Goal: Navigation & Orientation: Locate item on page

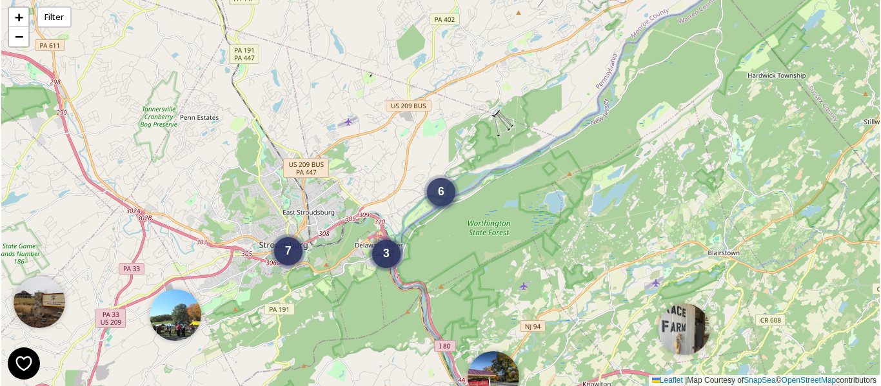
click at [440, 195] on span "6" at bounding box center [441, 191] width 6 height 13
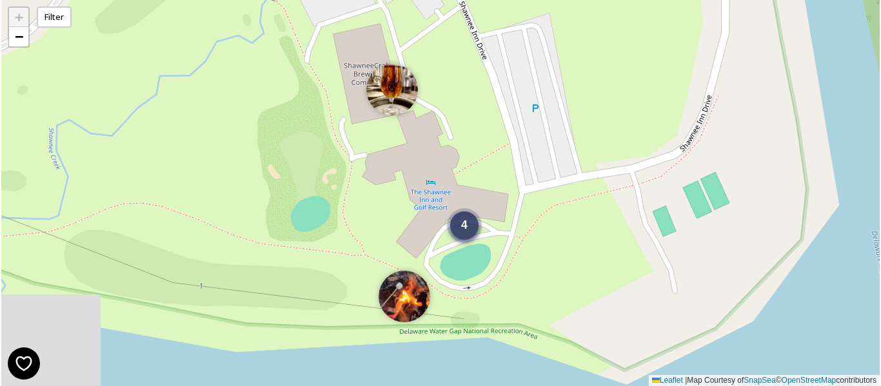
click at [467, 228] on span "4" at bounding box center [464, 225] width 6 height 13
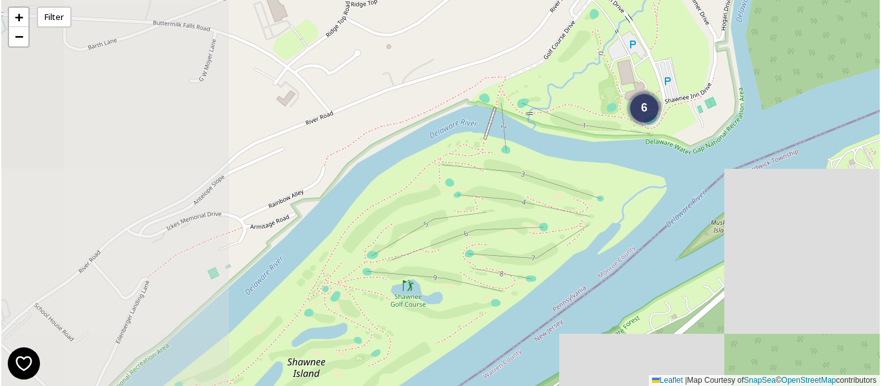
drag, startPoint x: 328, startPoint y: 125, endPoint x: 585, endPoint y: 71, distance: 262.9
click at [585, 71] on div "6 + − Leaflet | Map Courtesy of SnapSea © OpenStreetMap contributors" at bounding box center [440, 193] width 879 height 386
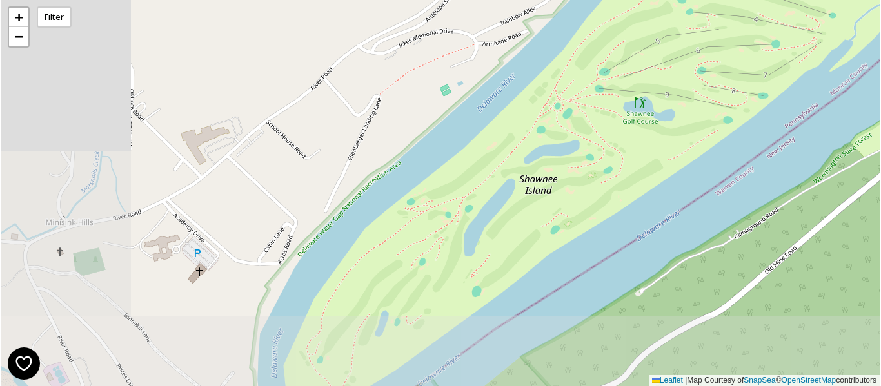
drag, startPoint x: 332, startPoint y: 224, endPoint x: 543, endPoint y: 80, distance: 255.3
click at [543, 80] on div "6 + − Leaflet | Map Courtesy of SnapSea © OpenStreetMap contributors" at bounding box center [440, 193] width 879 height 386
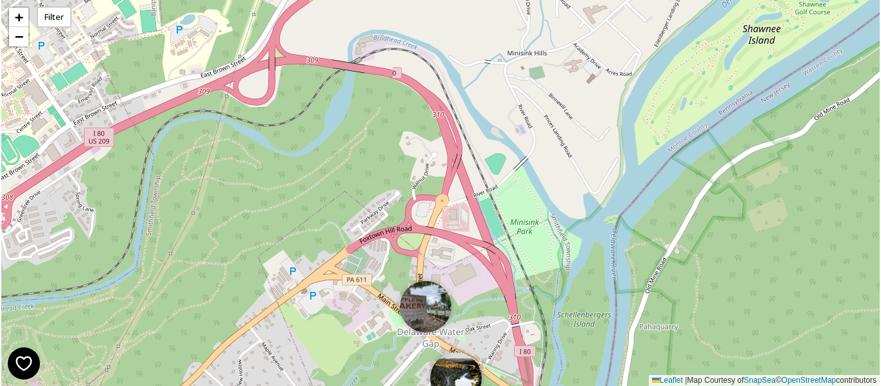
drag, startPoint x: 219, startPoint y: 252, endPoint x: 532, endPoint y: 82, distance: 356.2
click at [532, 82] on div "6 6 + − Leaflet | Map Courtesy of SnapSea © OpenStreetMap contributors" at bounding box center [440, 193] width 879 height 386
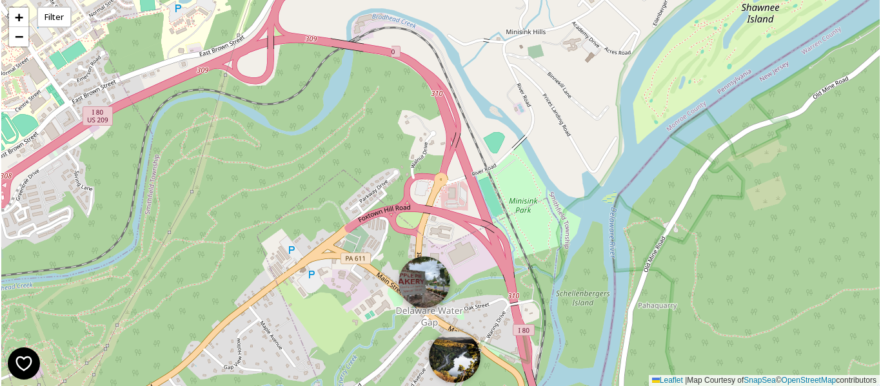
click at [421, 284] on img at bounding box center [425, 283] width 52 height 52
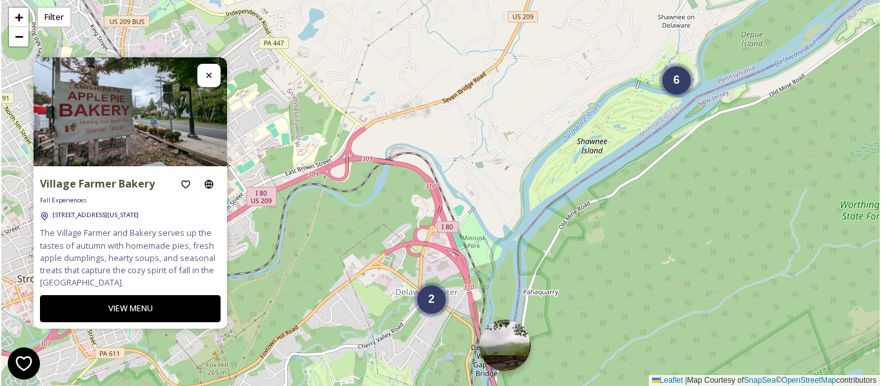
click at [518, 348] on img at bounding box center [505, 346] width 52 height 52
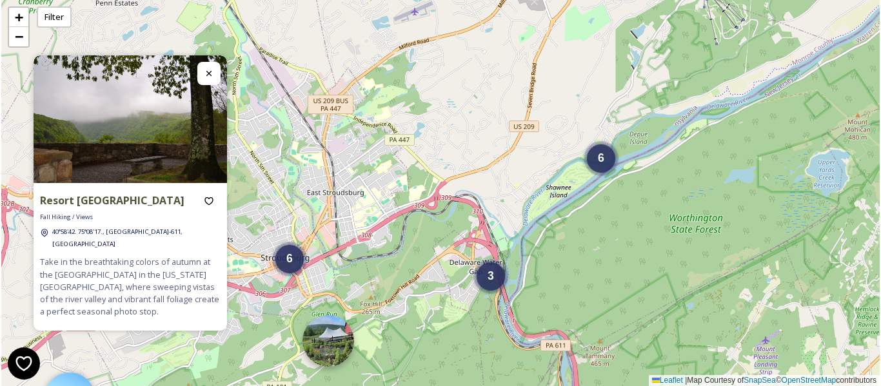
click at [336, 341] on img at bounding box center [329, 341] width 52 height 52
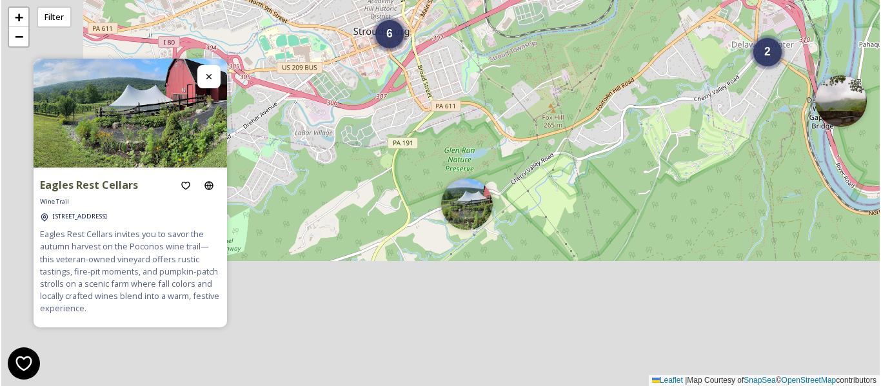
drag, startPoint x: 270, startPoint y: 328, endPoint x: 521, endPoint y: 30, distance: 390.5
click at [521, 28] on div "6 2 6 + − Leaflet | Map Courtesy of SnapSea © OpenStreetMap contributors" at bounding box center [440, 193] width 879 height 386
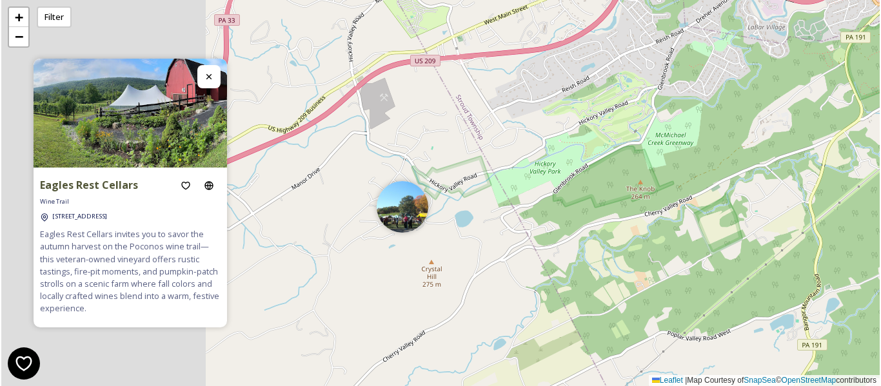
drag, startPoint x: 394, startPoint y: 164, endPoint x: 737, endPoint y: 223, distance: 348.2
click at [737, 223] on div "6 2 6 + − Leaflet | Map Courtesy of SnapSea © OpenStreetMap contributors" at bounding box center [440, 193] width 879 height 386
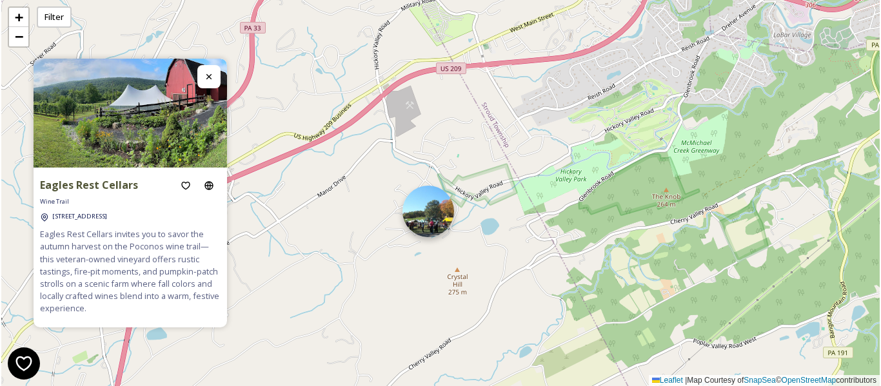
click at [436, 214] on img at bounding box center [429, 212] width 52 height 52
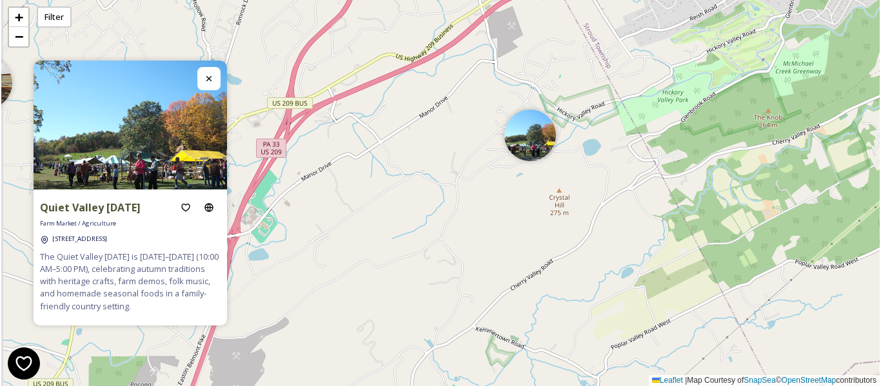
drag, startPoint x: 325, startPoint y: 228, endPoint x: 445, endPoint y: 125, distance: 157.9
click at [445, 125] on div "6 2 6 + − Leaflet | Map Courtesy of SnapSea © OpenStreetMap contributors" at bounding box center [440, 193] width 879 height 386
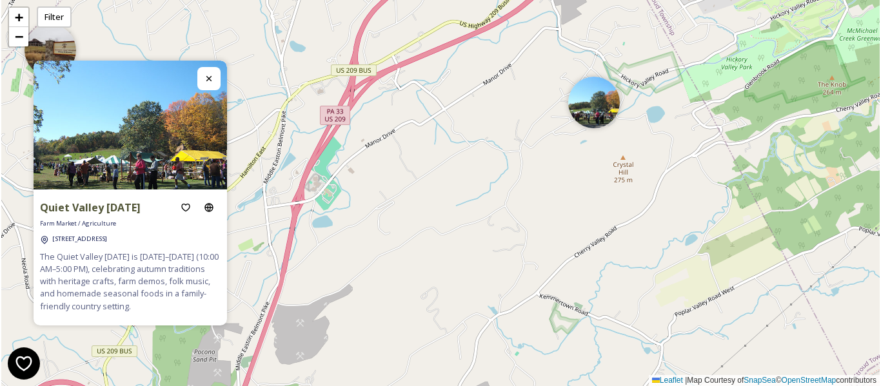
click at [203, 70] on div at bounding box center [208, 78] width 23 height 23
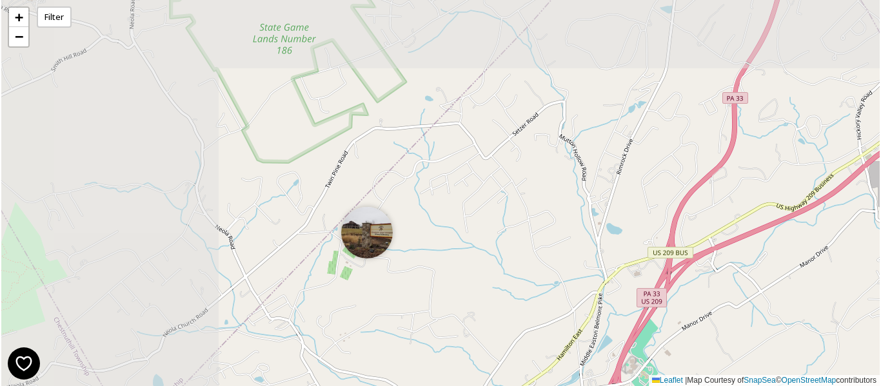
drag, startPoint x: 230, startPoint y: 121, endPoint x: 483, endPoint y: 290, distance: 304.5
click at [544, 301] on div "6 2 6 + − Leaflet | Map Courtesy of SnapSea © OpenStreetMap contributors" at bounding box center [440, 193] width 879 height 386
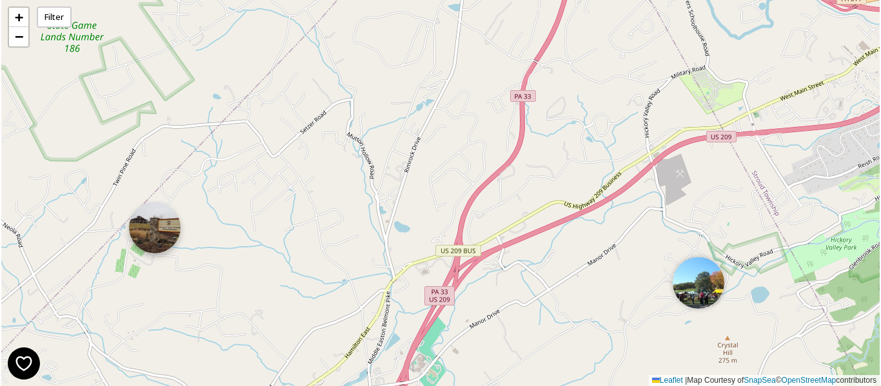
click at [166, 226] on img at bounding box center [155, 228] width 52 height 52
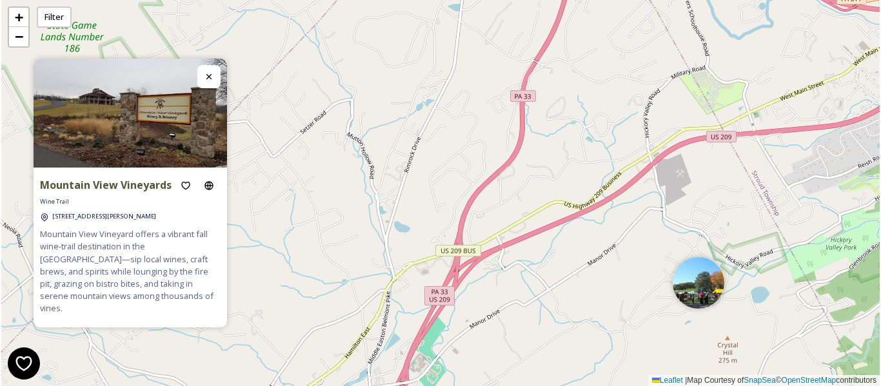
click at [215, 77] on div at bounding box center [208, 76] width 23 height 23
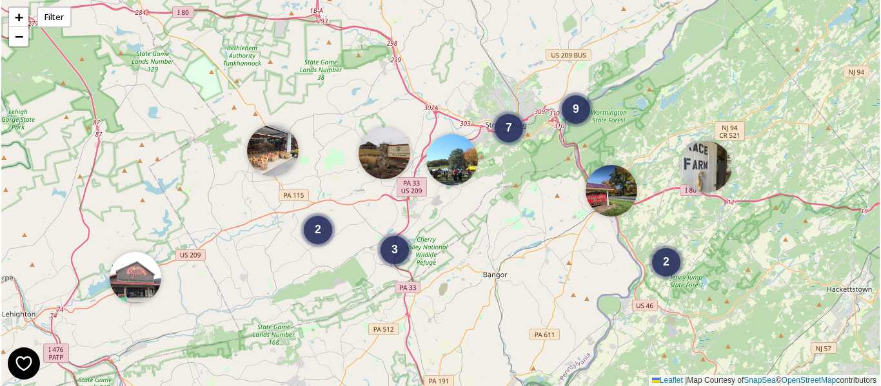
drag, startPoint x: 284, startPoint y: 314, endPoint x: 428, endPoint y: 220, distance: 172.5
click at [428, 220] on div "2 3 2 7 9 + − Leaflet | Map Courtesy of SnapSea © OpenStreetMap contributors" at bounding box center [440, 193] width 879 height 386
